Goal: Task Accomplishment & Management: Use online tool/utility

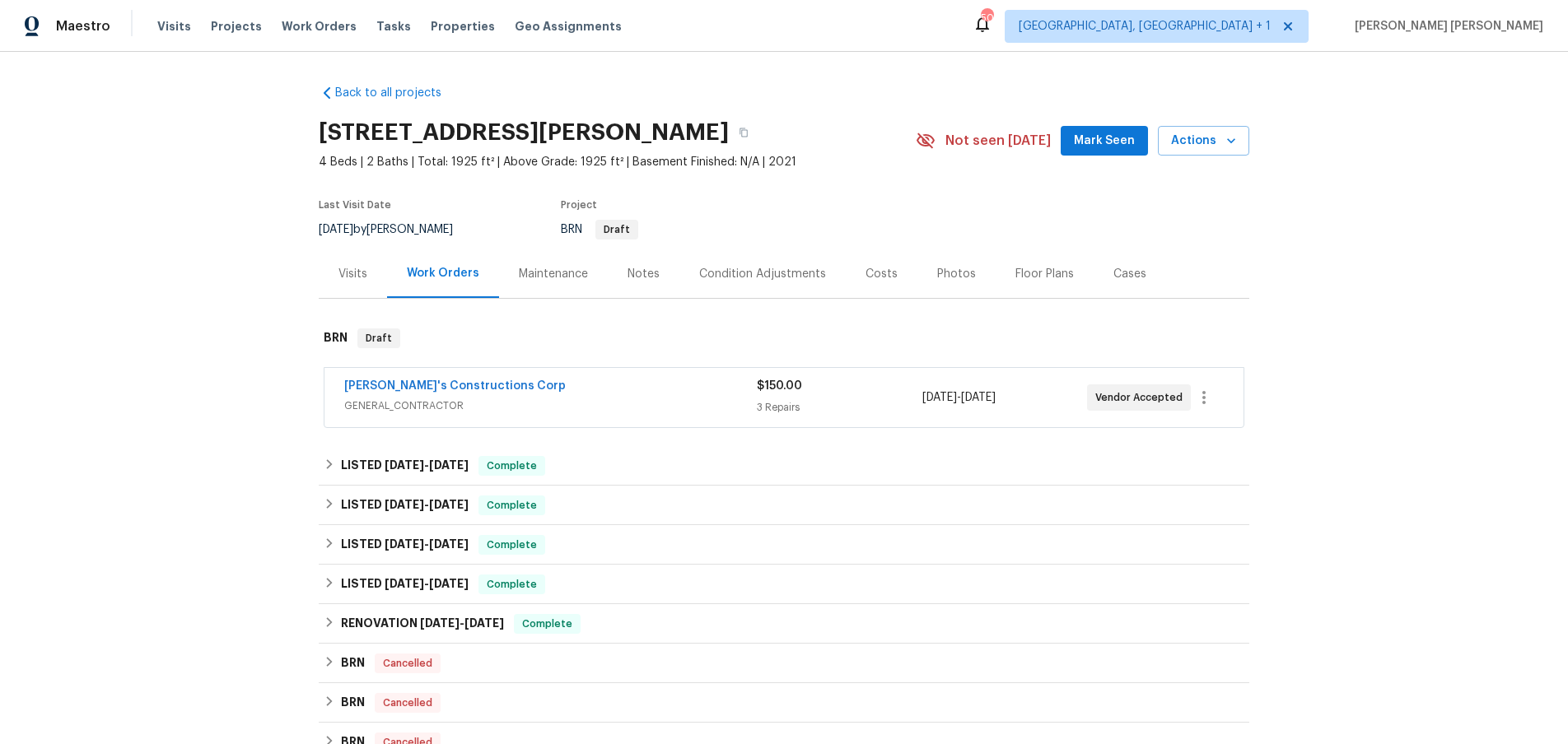
click at [608, 403] on span "GENERAL_CONTRACTOR" at bounding box center [550, 405] width 412 height 17
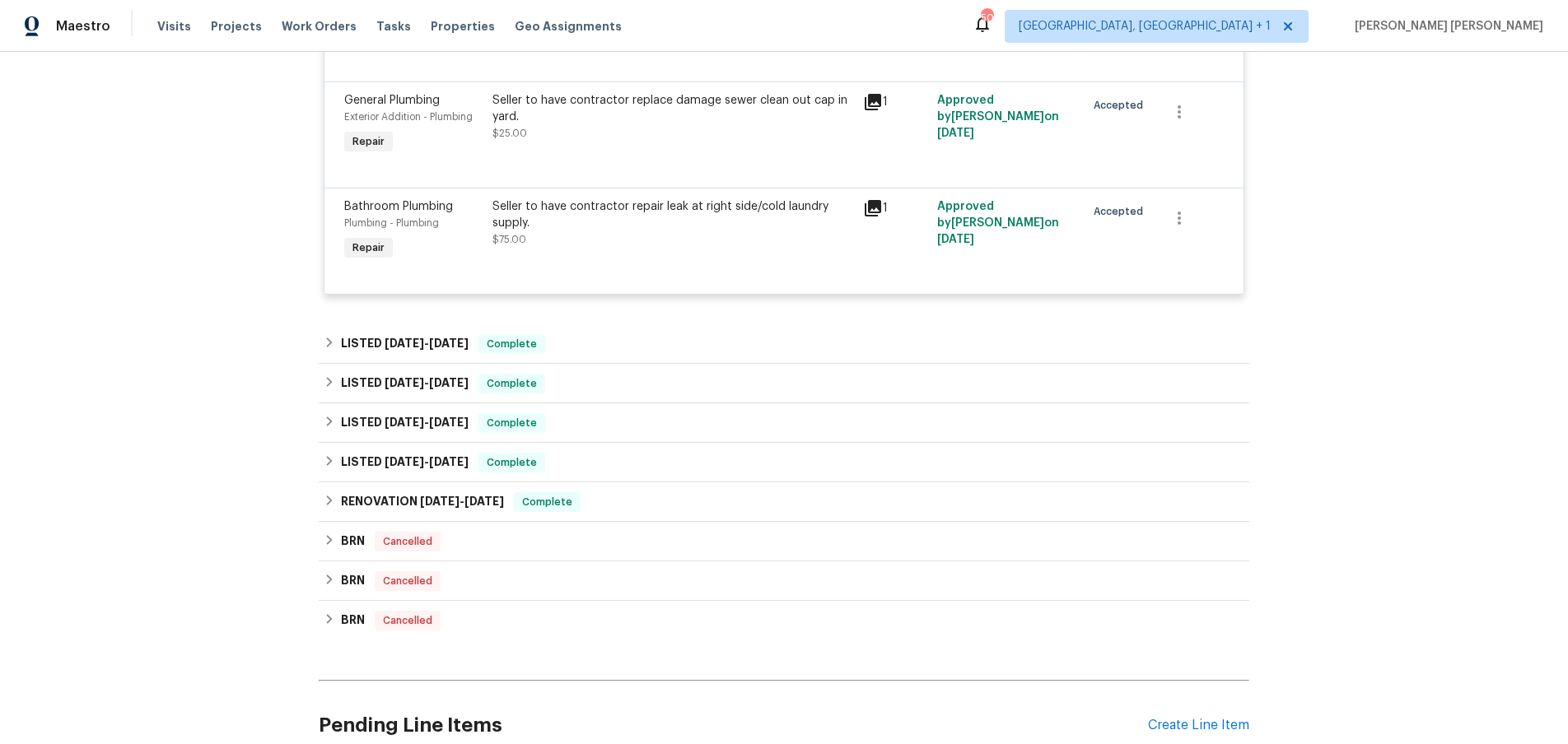
scroll to position [519, 0]
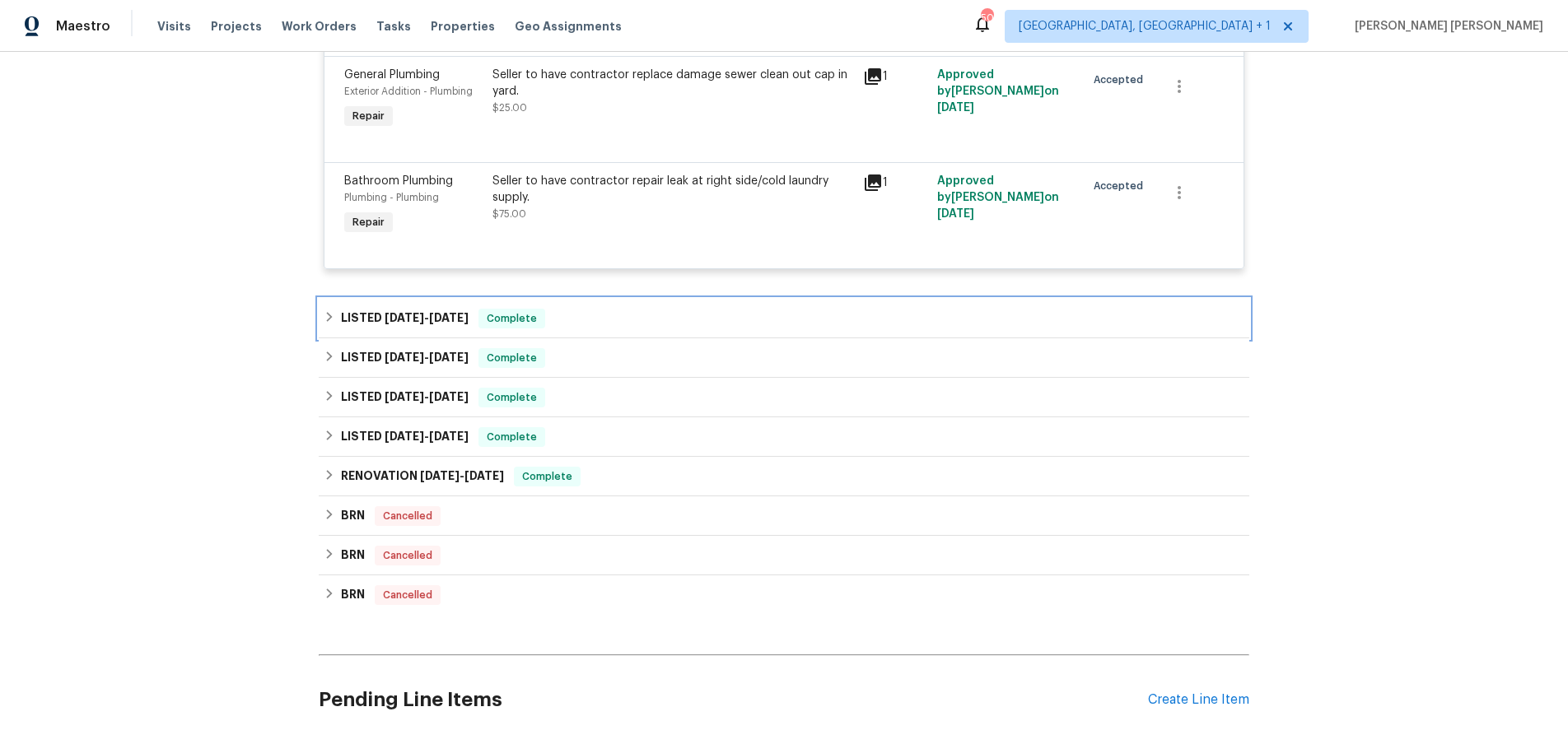
click at [326, 324] on div "LISTED 6/3/25 - 6/7/25 Complete" at bounding box center [784, 318] width 920 height 20
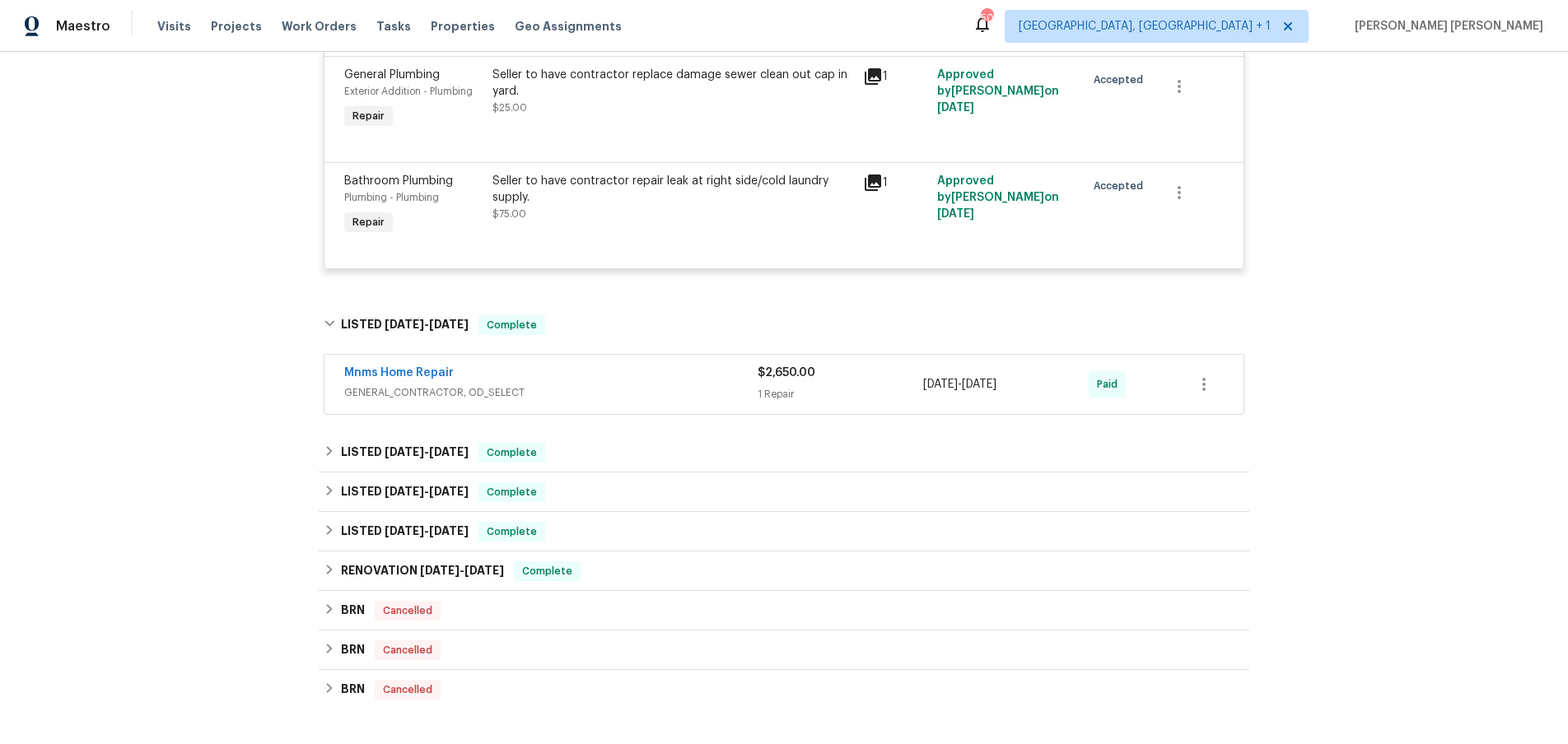
click at [587, 394] on span "GENERAL_CONTRACTOR, OD_SELECT" at bounding box center [550, 392] width 413 height 17
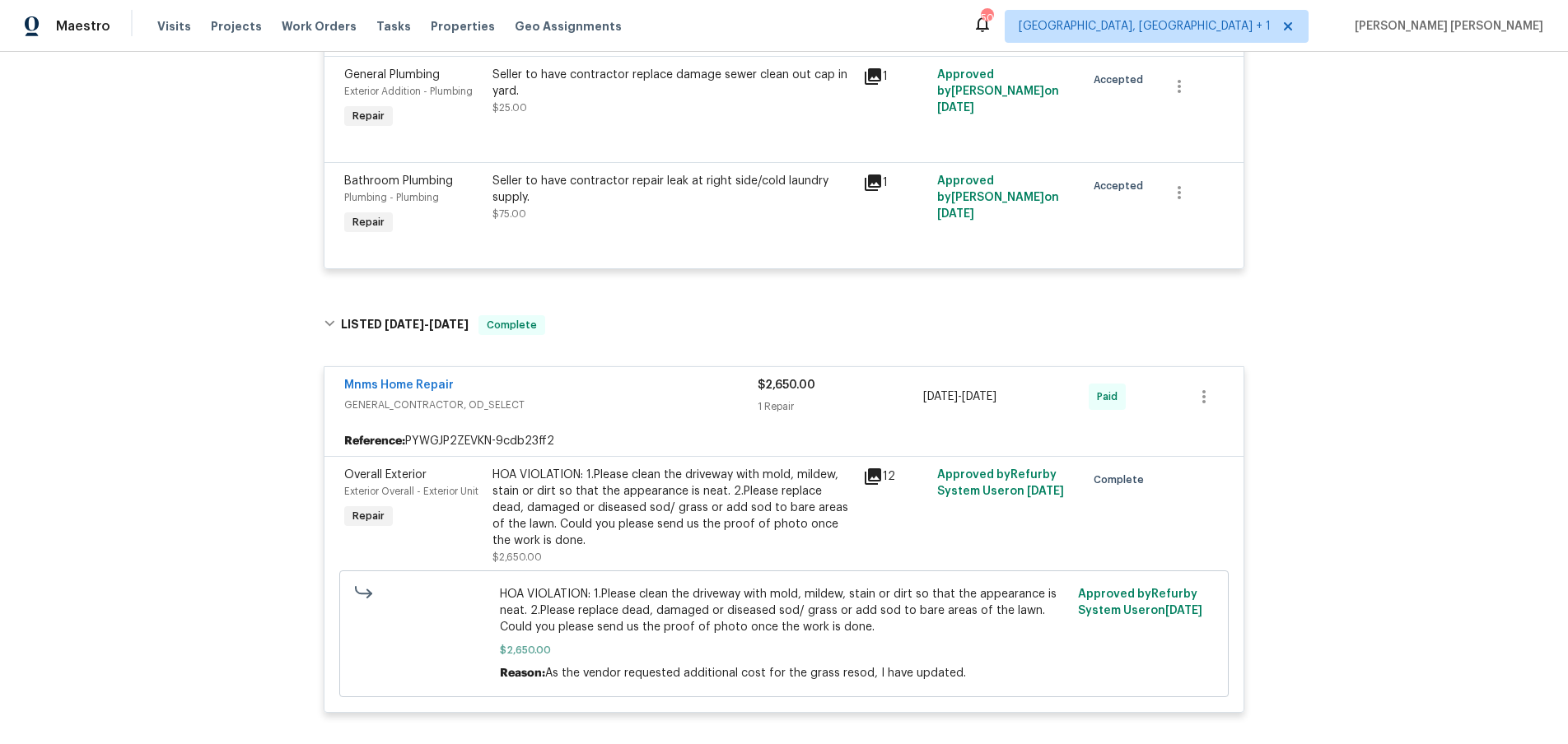
click at [587, 394] on div "Mnms Home Repair" at bounding box center [550, 387] width 413 height 20
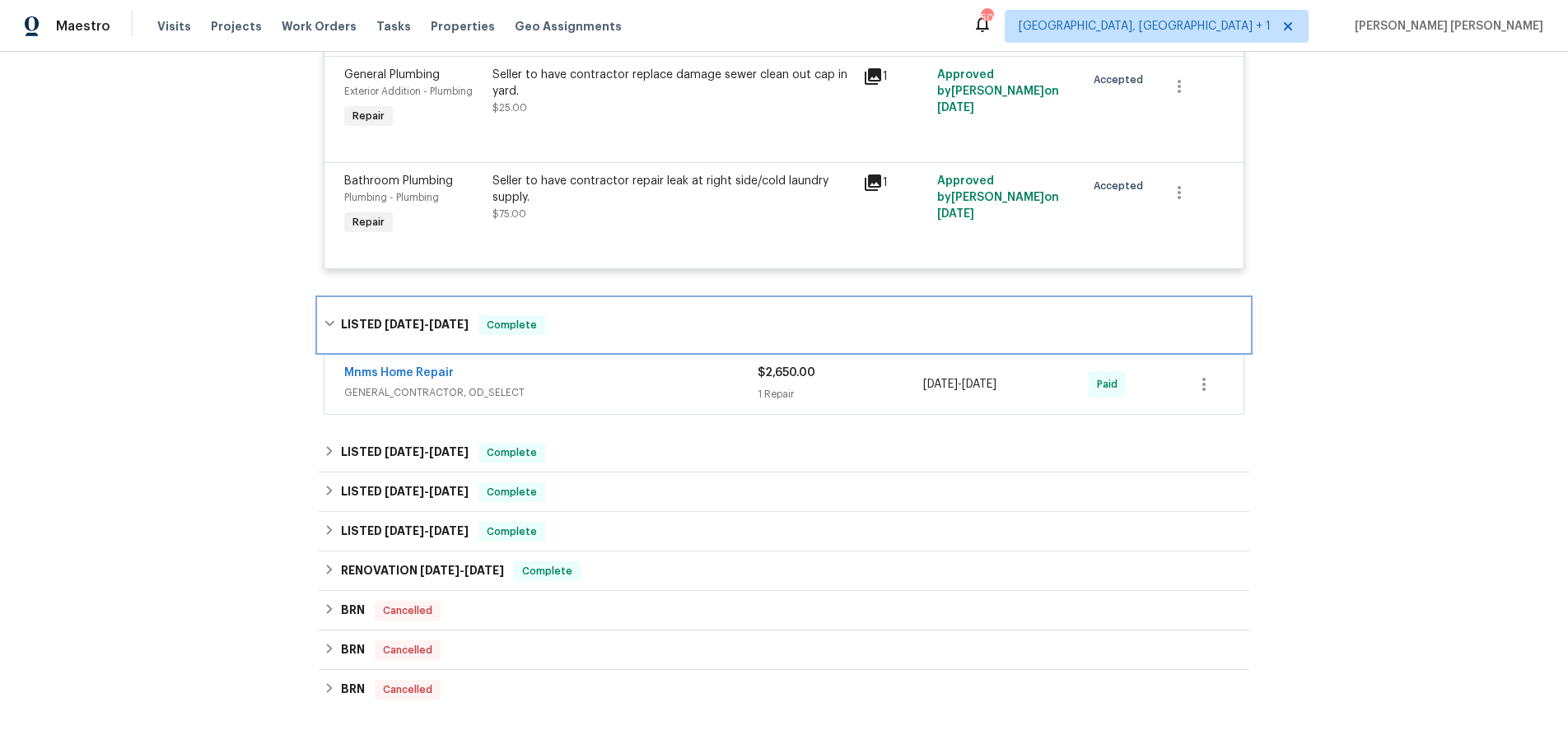
click at [326, 316] on div "LISTED 6/3/25 - 6/7/25 Complete" at bounding box center [784, 325] width 920 height 20
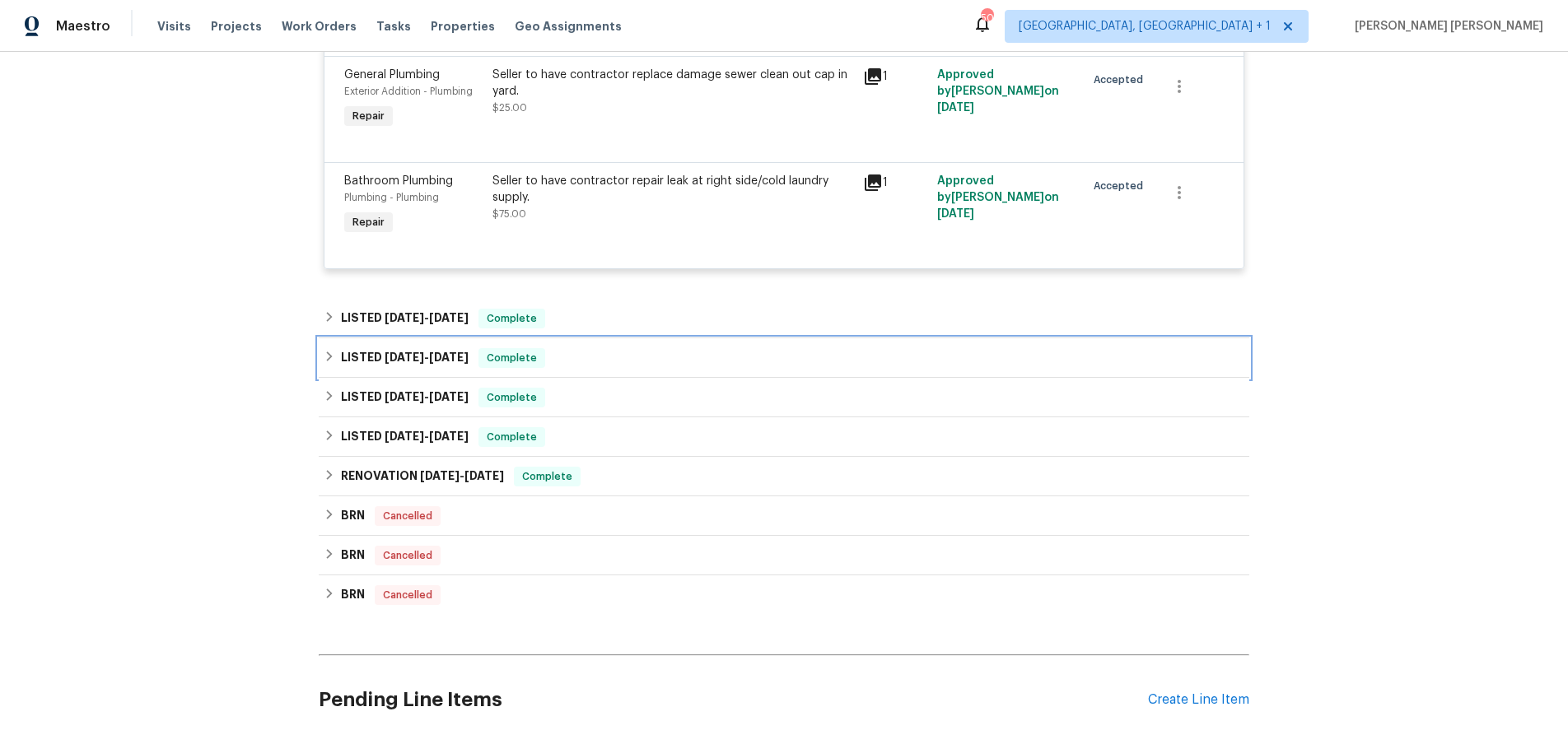
click at [325, 365] on div "LISTED 4/30/25 - 5/7/25 Complete" at bounding box center [784, 358] width 920 height 20
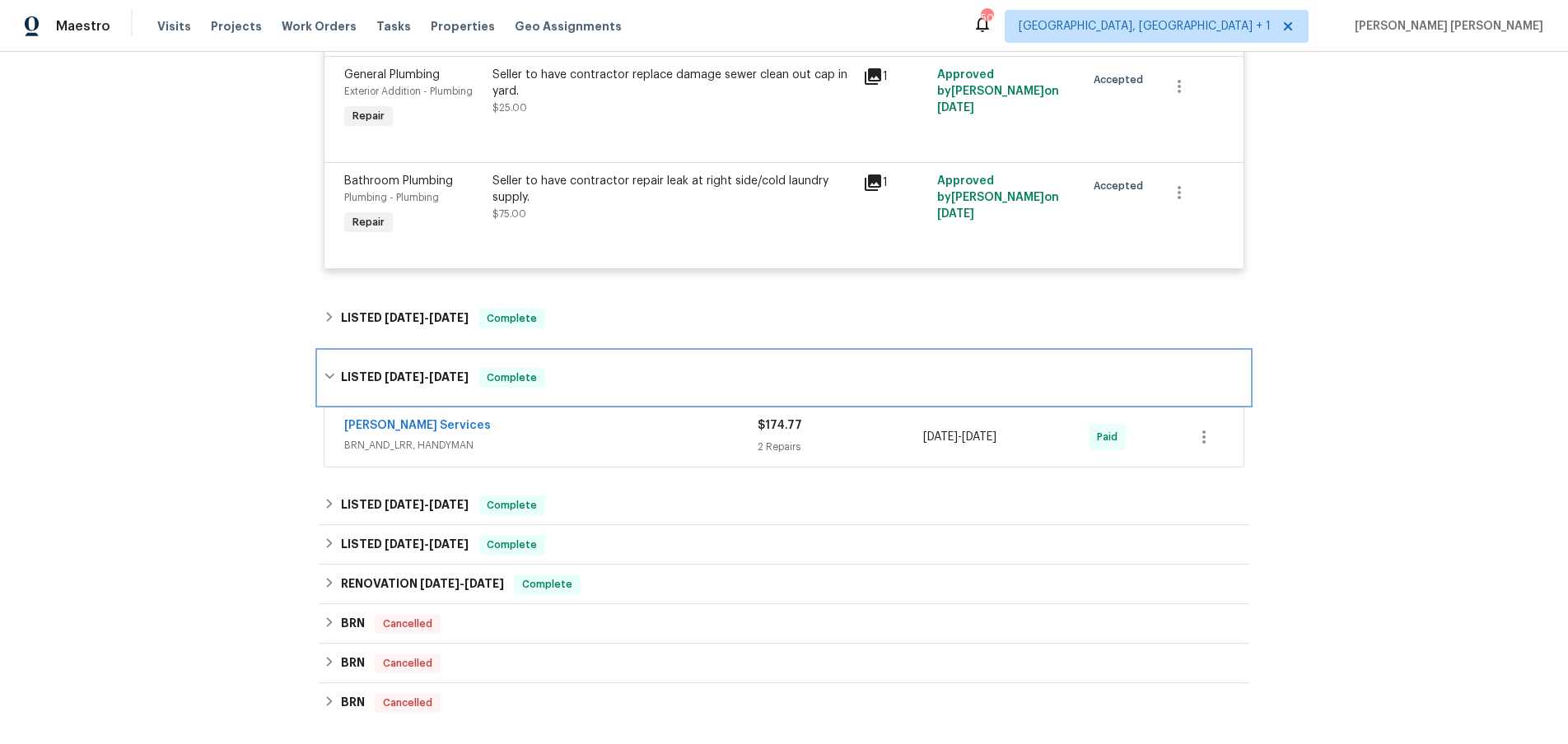
click at [324, 367] on div "LISTED 4/30/25 - 5/7/25 Complete" at bounding box center [784, 378] width 930 height 53
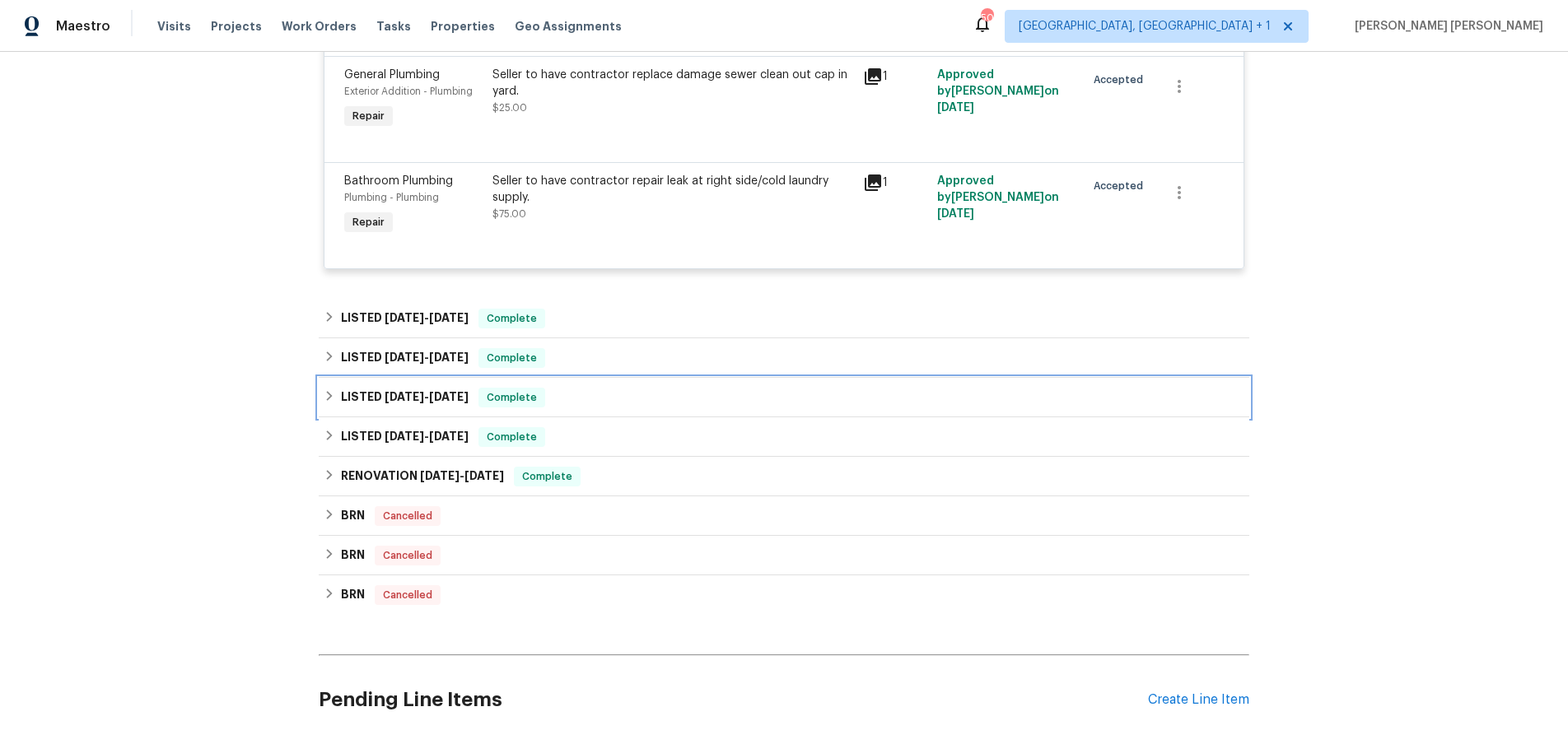
click at [327, 398] on icon at bounding box center [330, 396] width 6 height 10
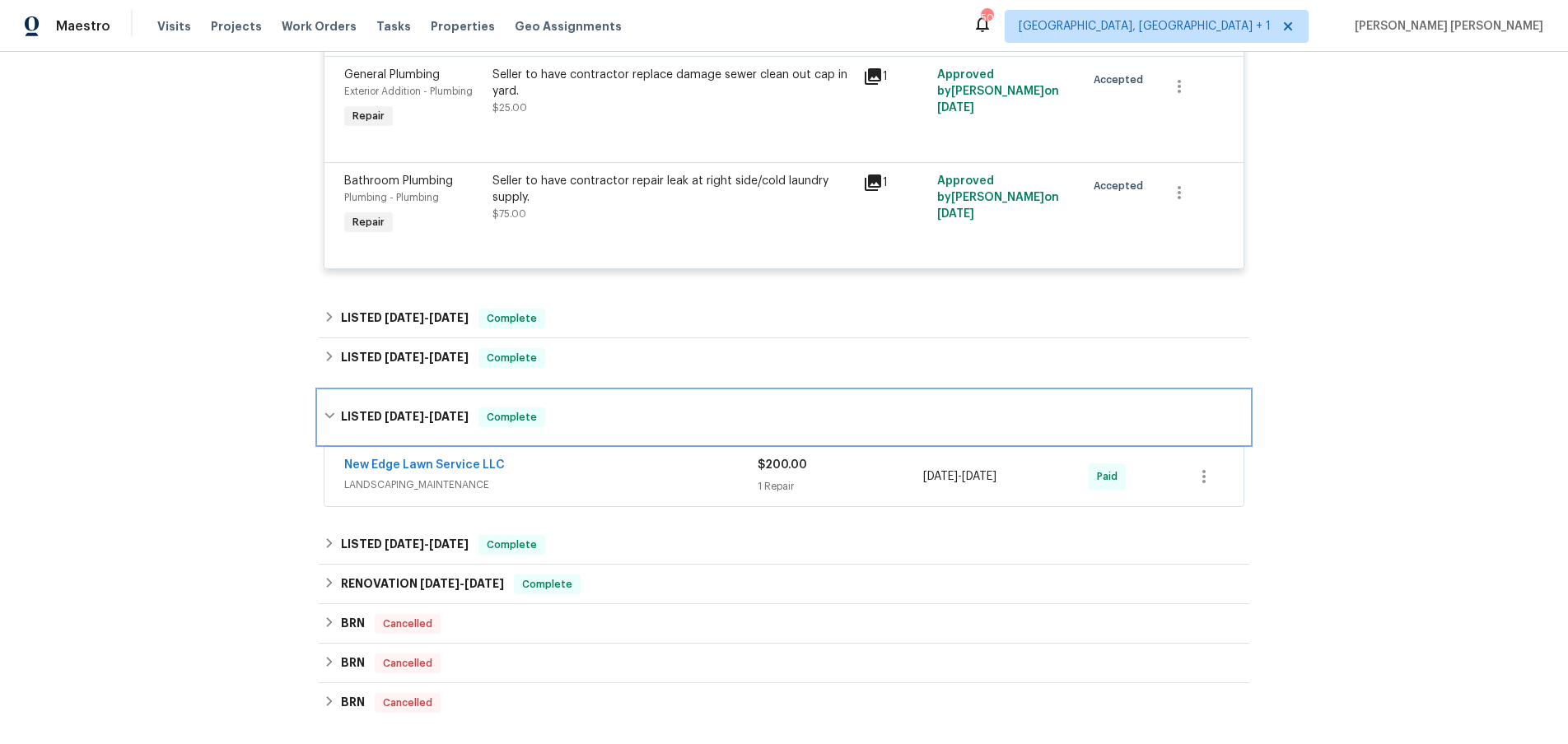
click at [331, 414] on icon at bounding box center [329, 415] width 11 height 11
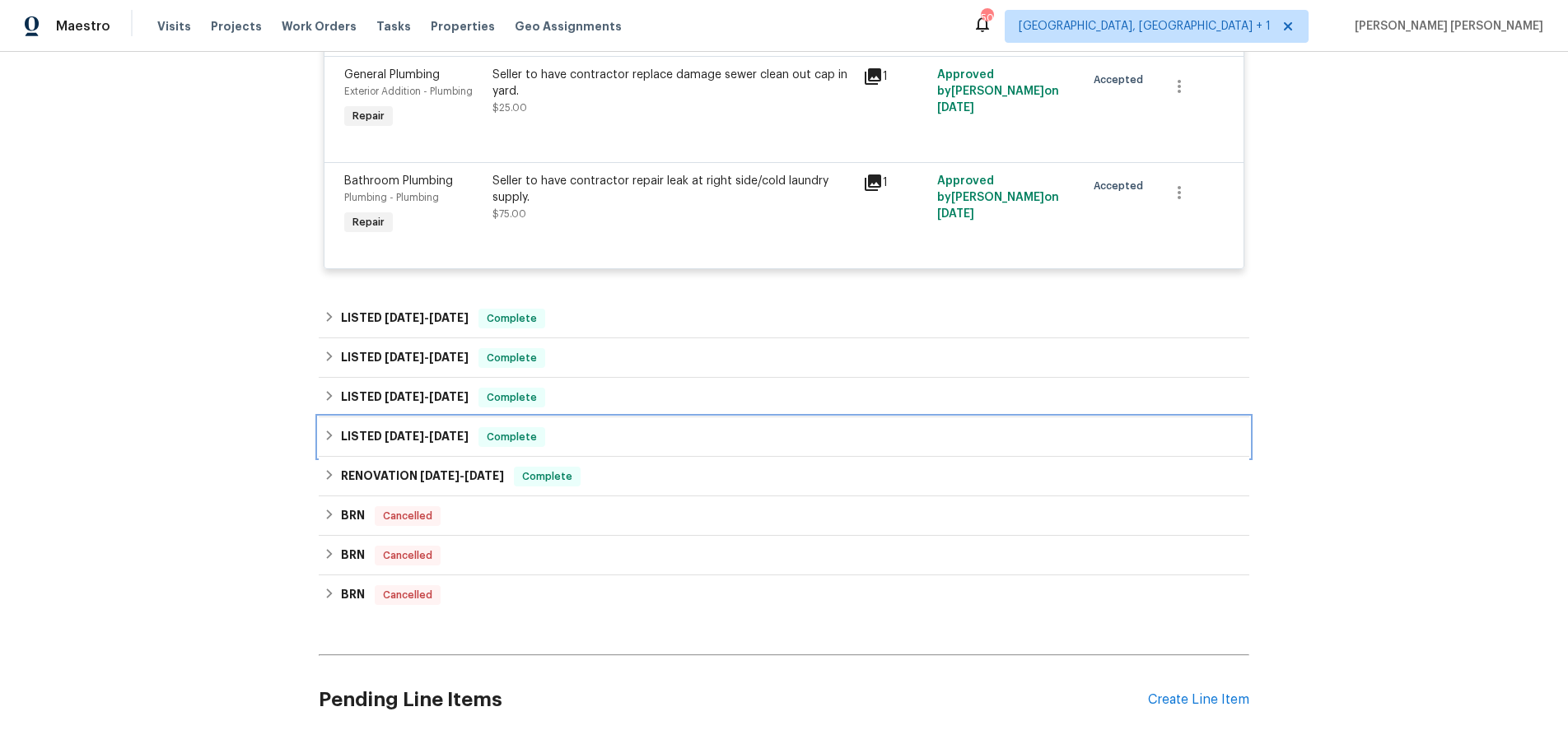
click at [327, 443] on div "LISTED 12/28/24 - 12/30/24 Complete" at bounding box center [784, 437] width 920 height 20
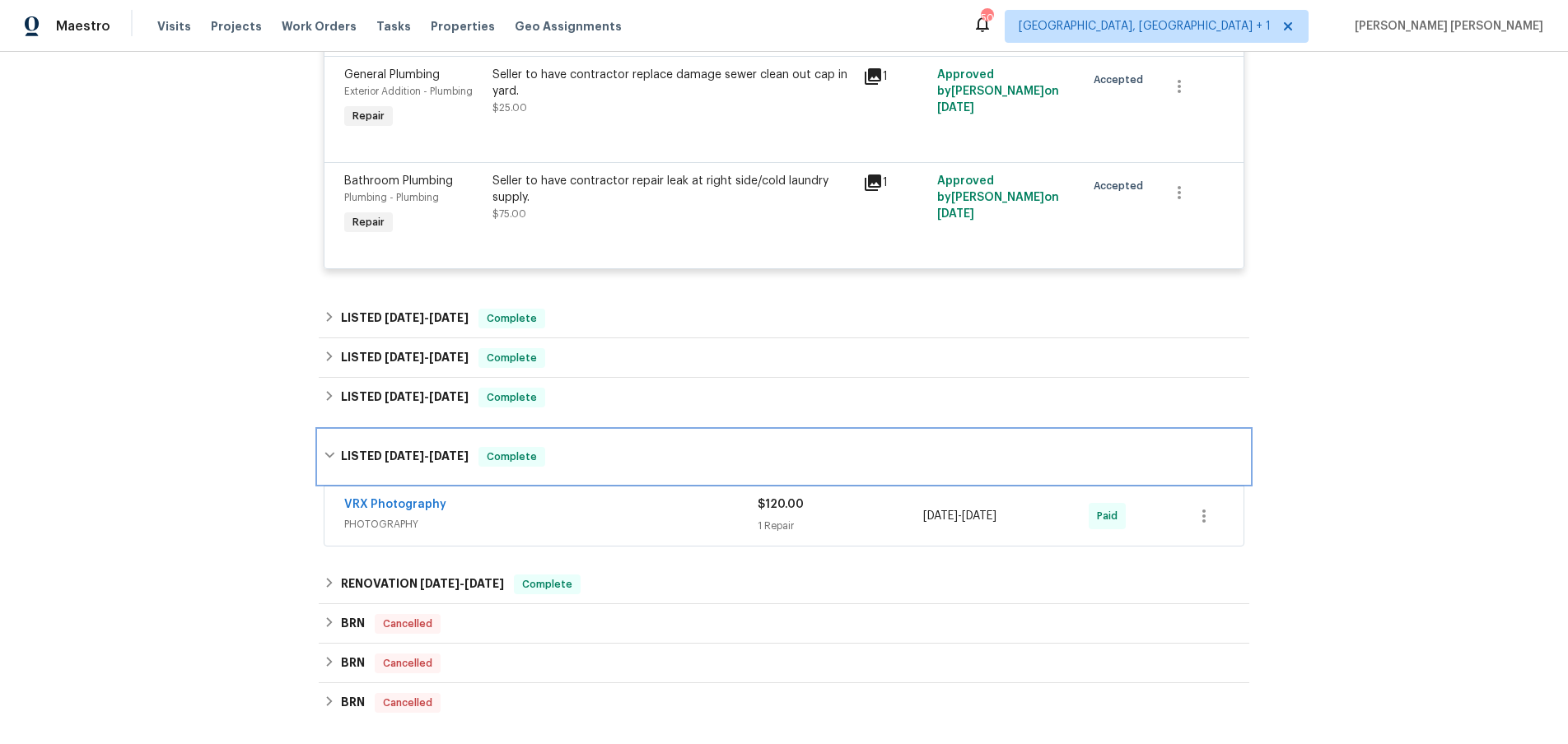
click at [327, 449] on icon at bounding box center [329, 454] width 11 height 11
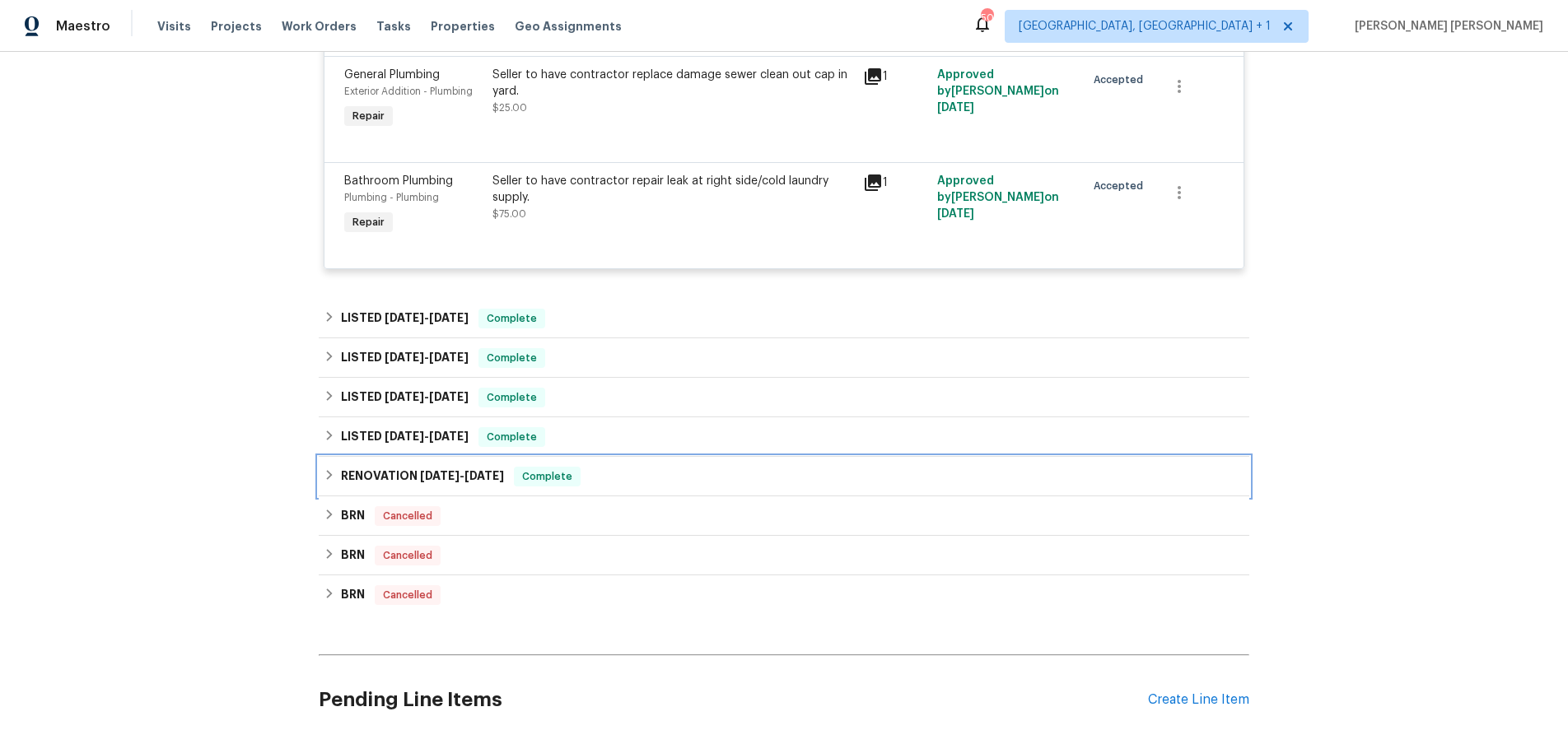
click at [328, 474] on icon at bounding box center [329, 475] width 11 height 11
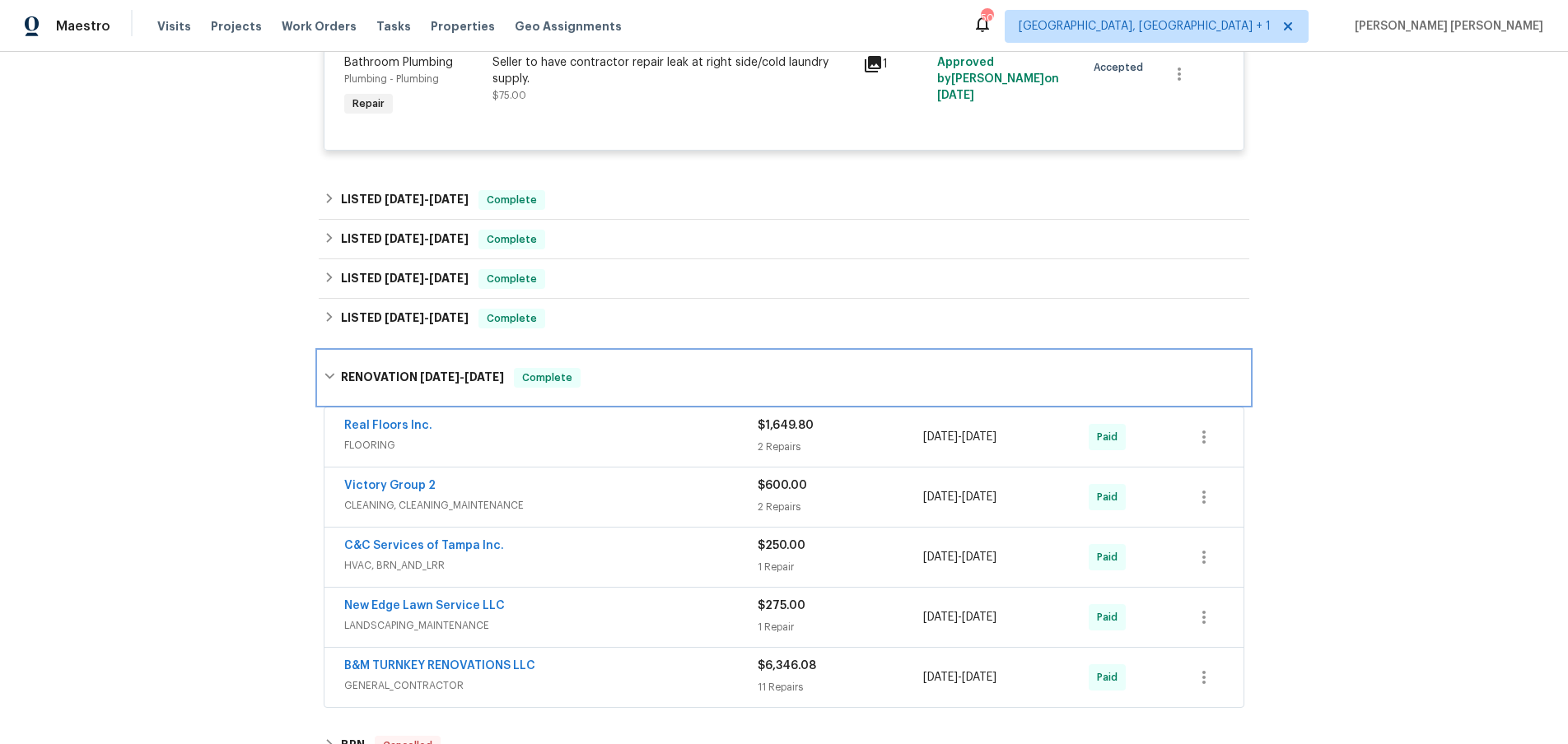
scroll to position [740, 0]
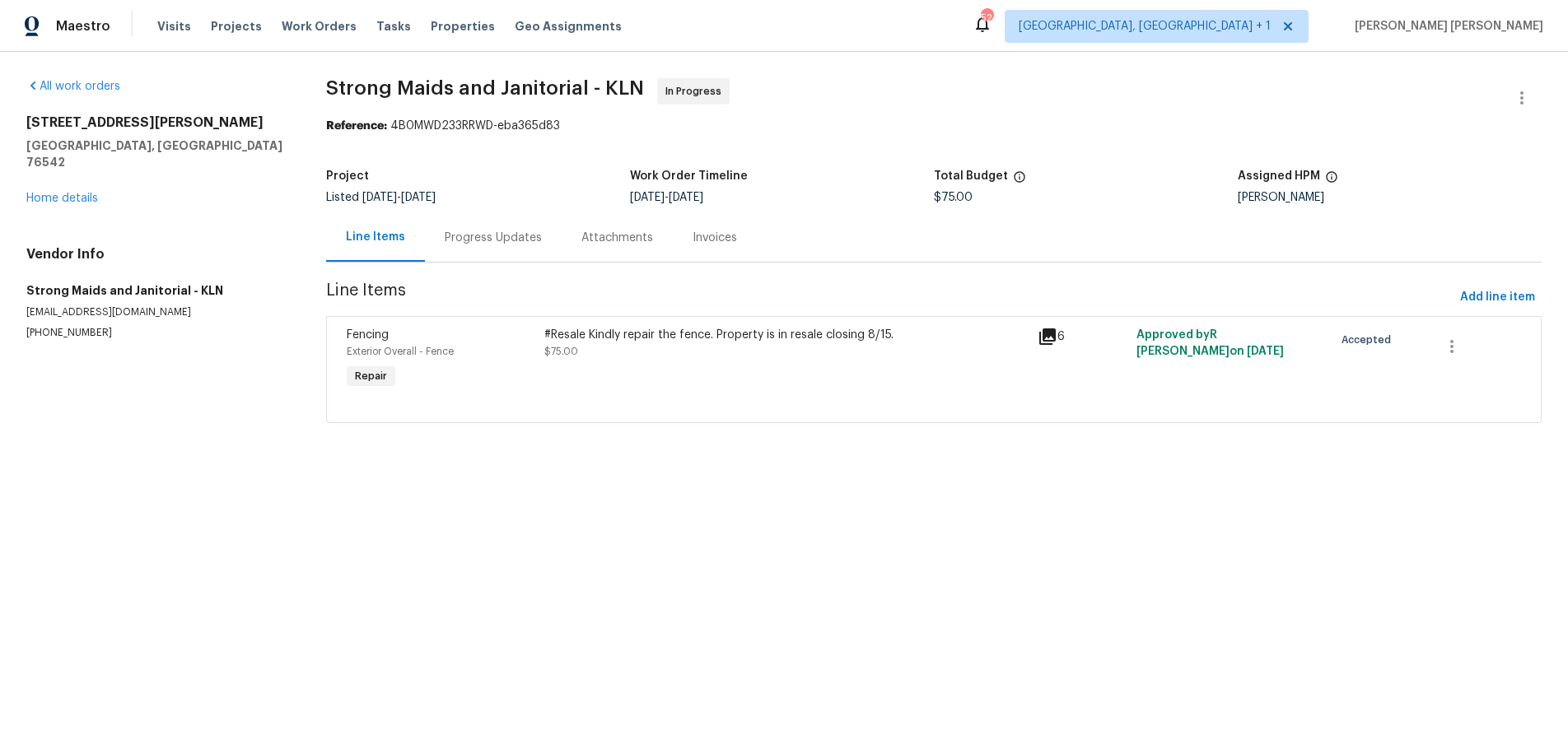
click at [1048, 340] on icon at bounding box center [1047, 336] width 17 height 17
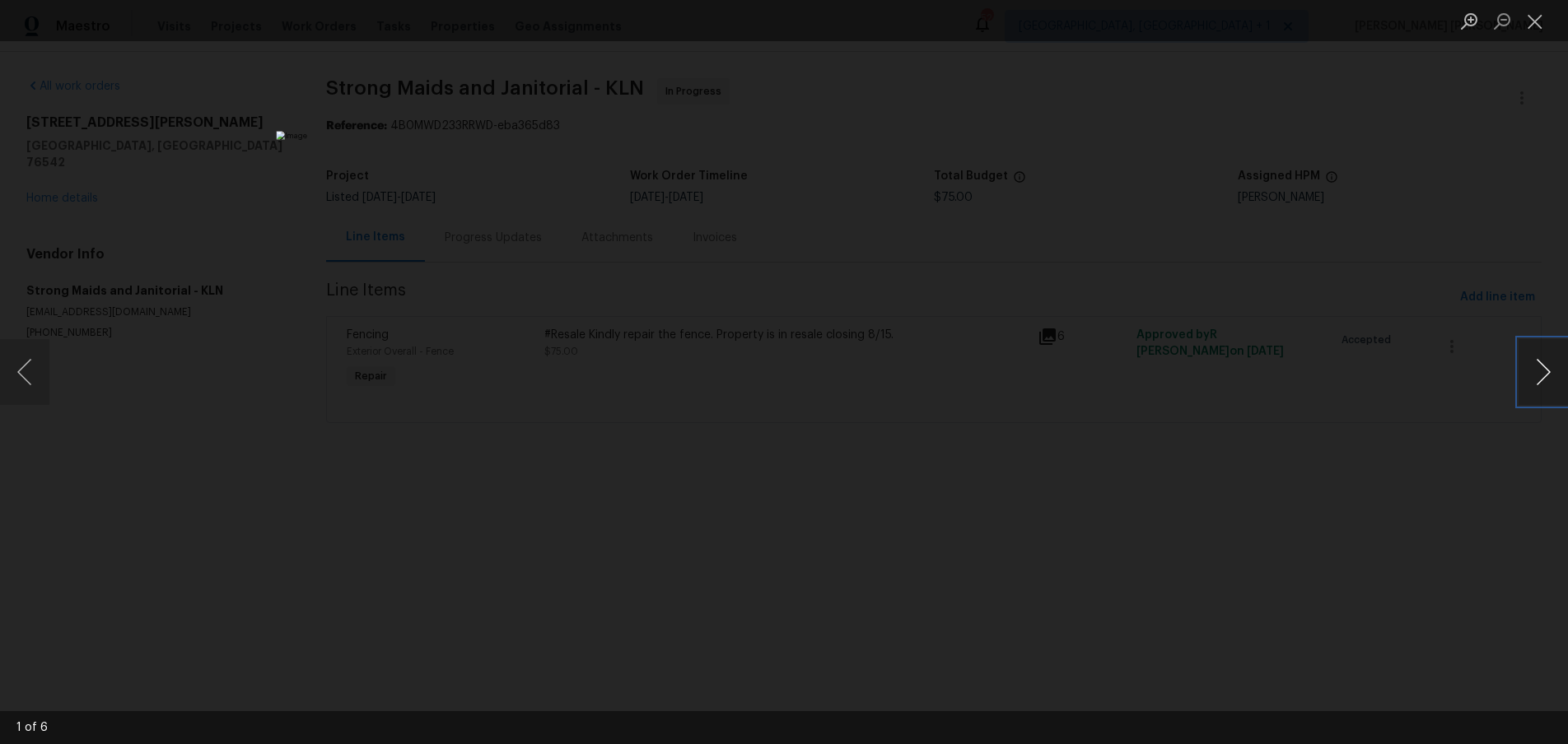
click at [1543, 377] on button "Next image" at bounding box center [1543, 372] width 49 height 66
click at [1529, 23] on button "Close lightbox" at bounding box center [1535, 21] width 33 height 29
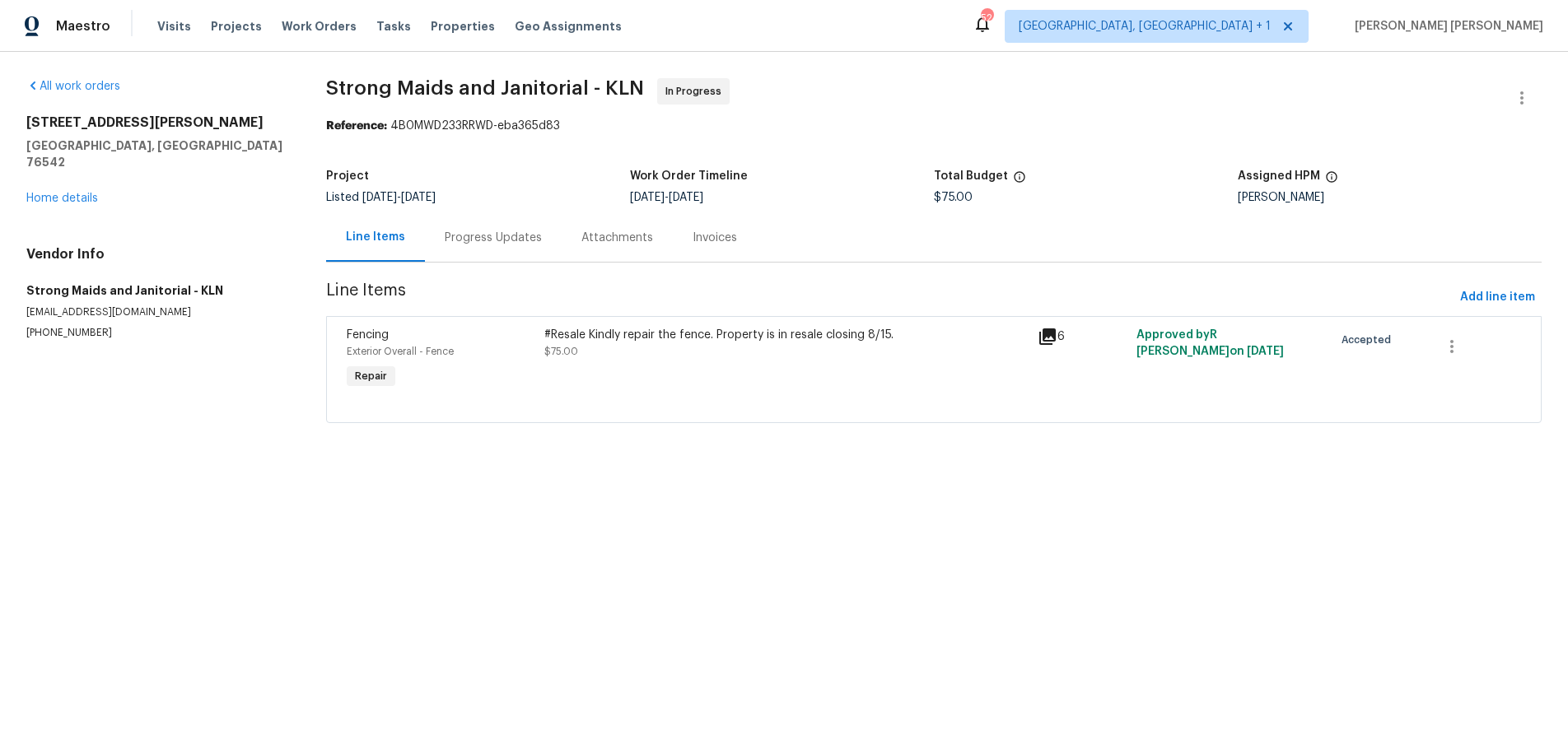
drag, startPoint x: 511, startPoint y: 463, endPoint x: 87, endPoint y: 437, distance: 424.8
click at [511, 463] on div "All work orders [STREET_ADDRESS][PERSON_NAME][PERSON_NAME] Home details Vendor …" at bounding box center [784, 261] width 1568 height 418
